Goal: Task Accomplishment & Management: Complete application form

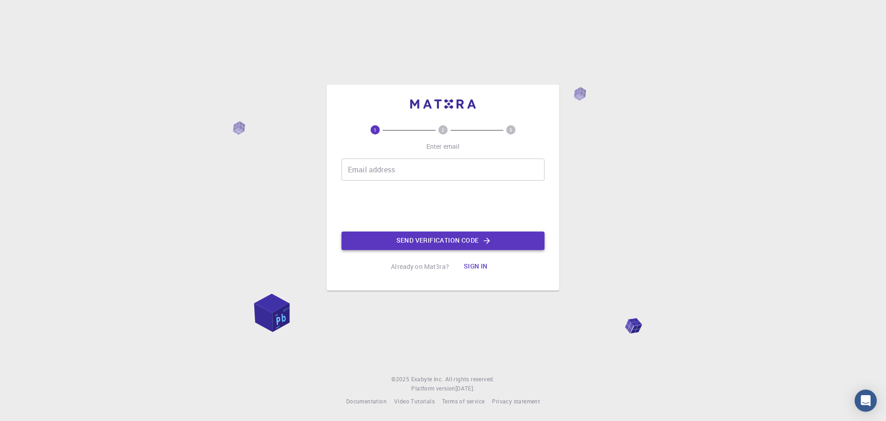
click at [504, 240] on button "Send verification code" at bounding box center [443, 240] width 203 height 18
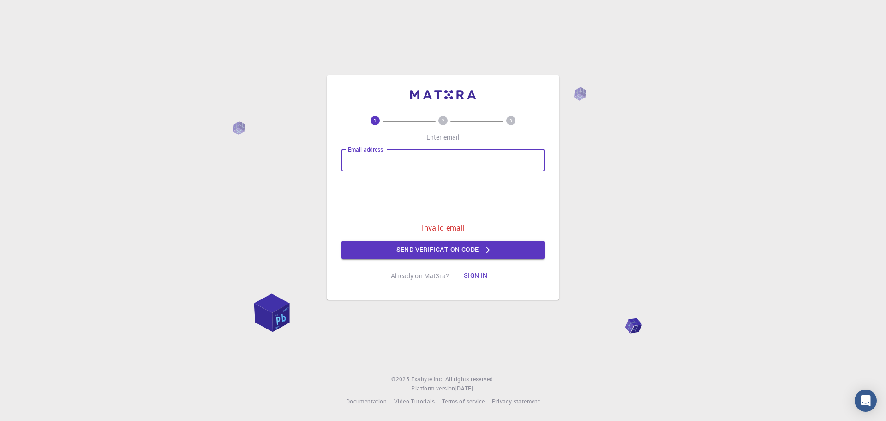
click at [369, 162] on input "Email address" at bounding box center [443, 160] width 203 height 22
type input "[EMAIL_ADDRESS][DOMAIN_NAME]"
click at [417, 249] on button "Send verification code" at bounding box center [443, 250] width 203 height 18
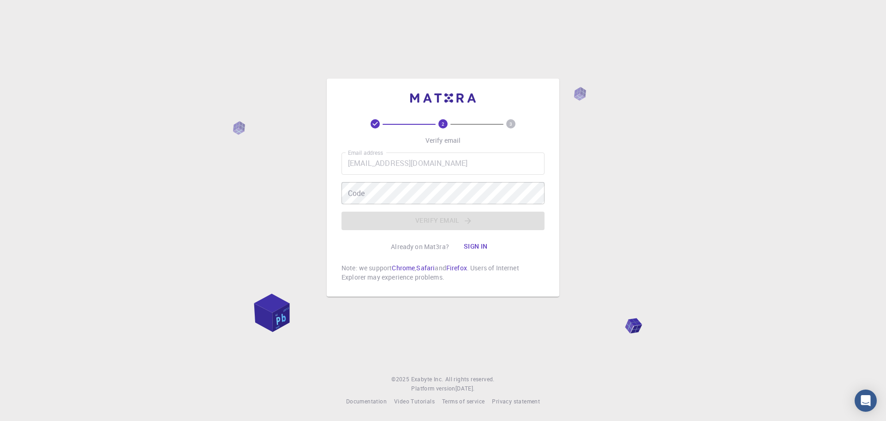
click at [477, 243] on button "Sign in" at bounding box center [476, 246] width 39 height 18
